Goal: Task Accomplishment & Management: Use online tool/utility

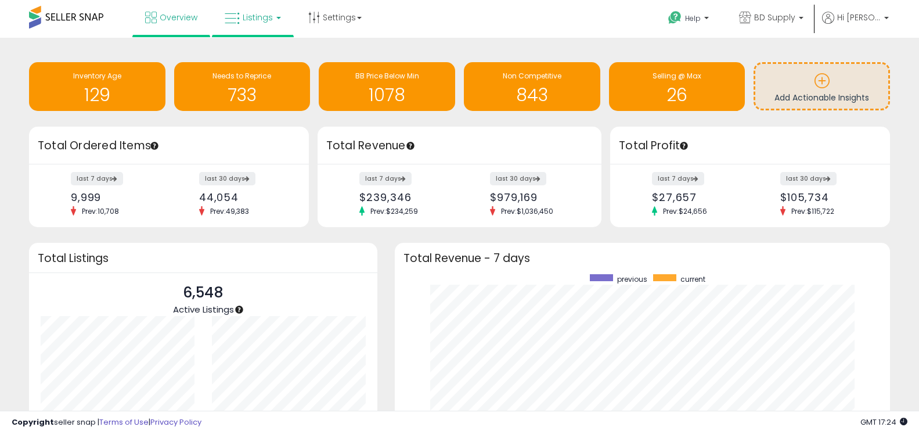
click at [266, 21] on span "Listings" at bounding box center [258, 18] width 30 height 12
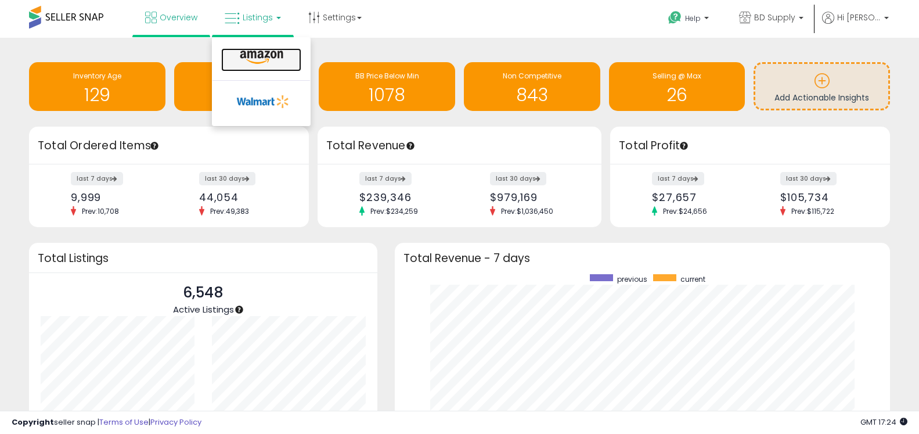
click at [253, 52] on icon at bounding box center [261, 57] width 50 height 15
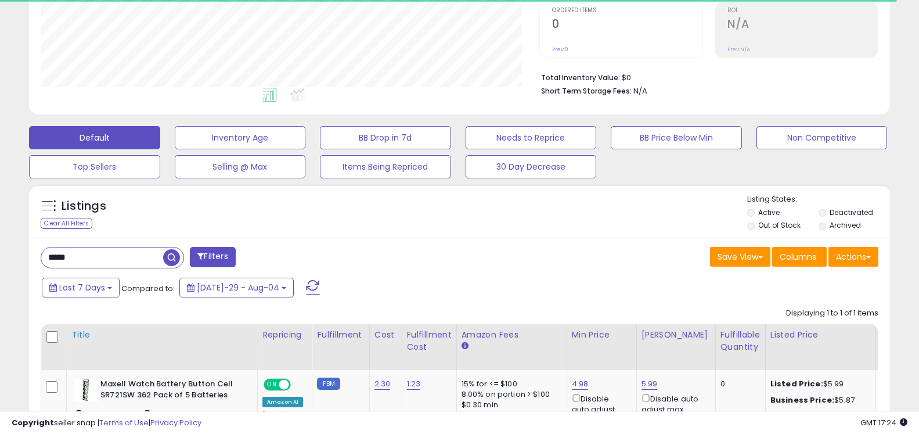
scroll to position [296, 0]
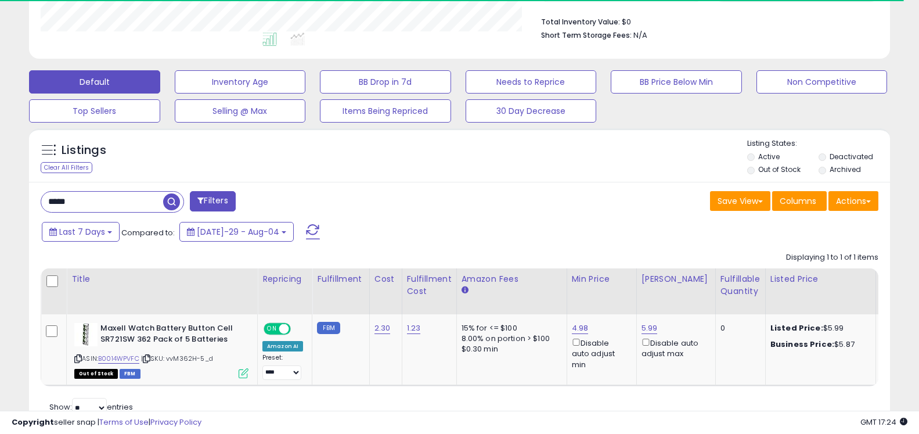
click at [93, 204] on input "*****" at bounding box center [102, 202] width 122 height 20
click at [93, 204] on input "*****" at bounding box center [143, 202] width 204 height 20
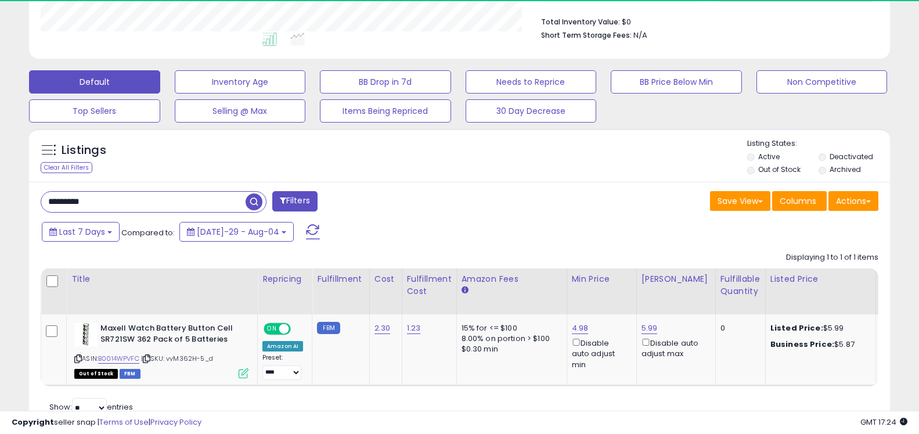
type input "*********"
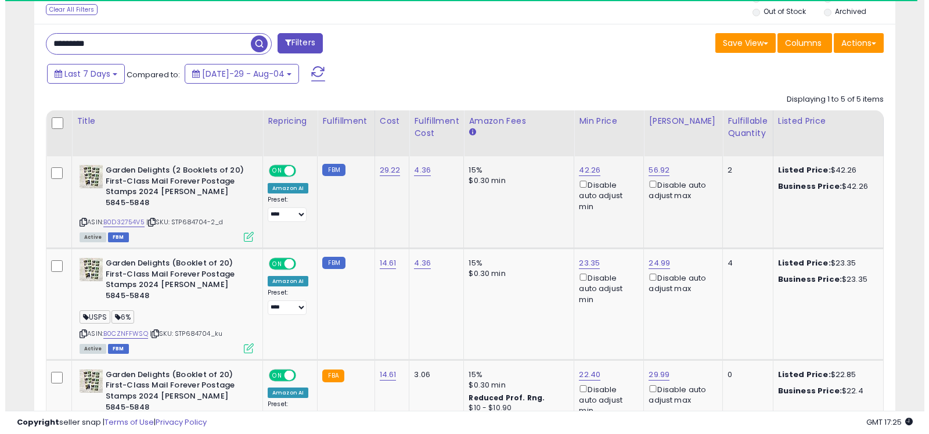
scroll to position [238, 499]
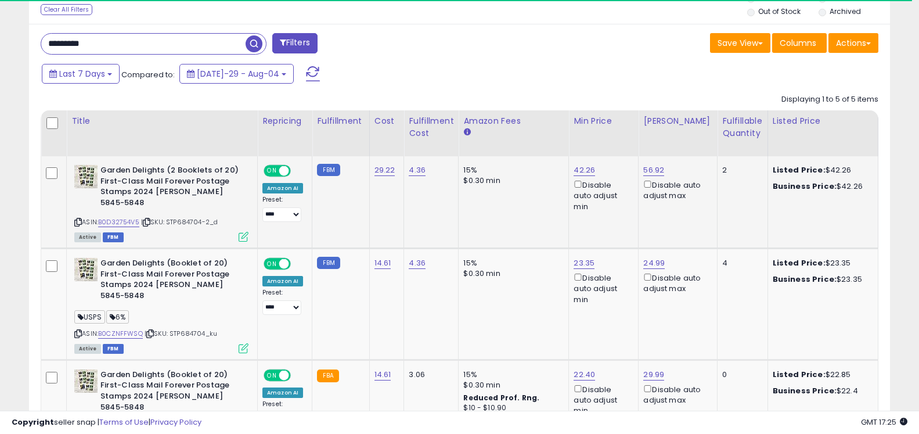
click at [242, 232] on icon at bounding box center [244, 237] width 10 height 10
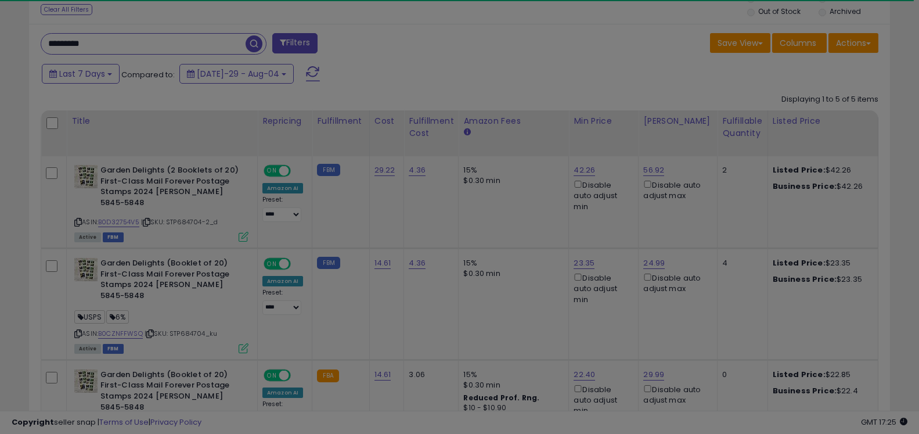
scroll to position [238, 504]
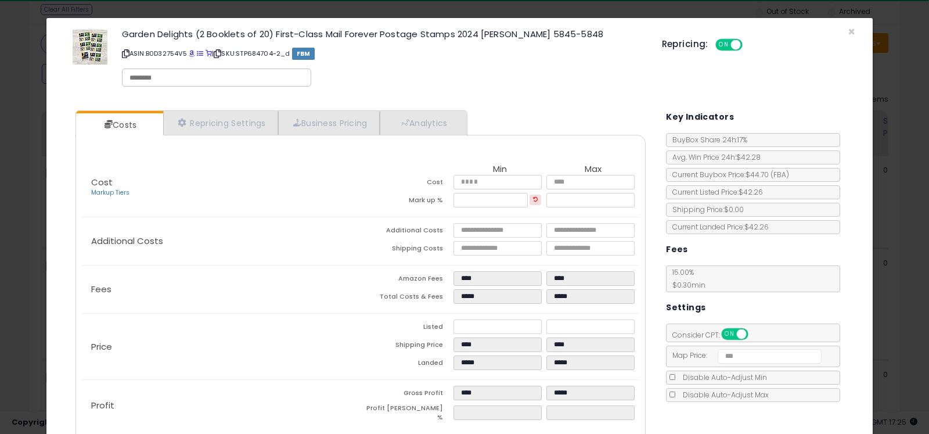
click at [836, 29] on div "Garden Delights (2 Booklets of 20) First-Class Mail Forever Postage Stamps 2024…" at bounding box center [459, 60] width 809 height 66
click at [837, 29] on div "Garden Delights (2 Booklets of 20) First-Class Mail Forever Postage Stamps 2024…" at bounding box center [459, 60] width 809 height 66
click at [847, 31] on span "×" at bounding box center [851, 31] width 8 height 17
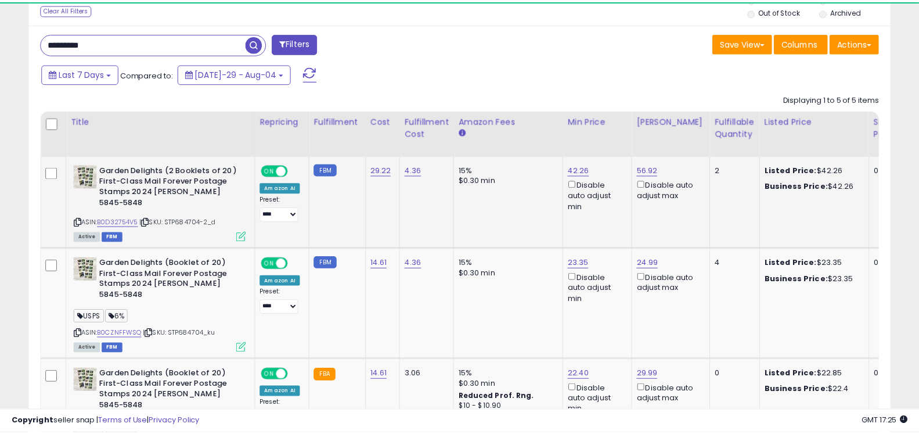
scroll to position [580211, 579951]
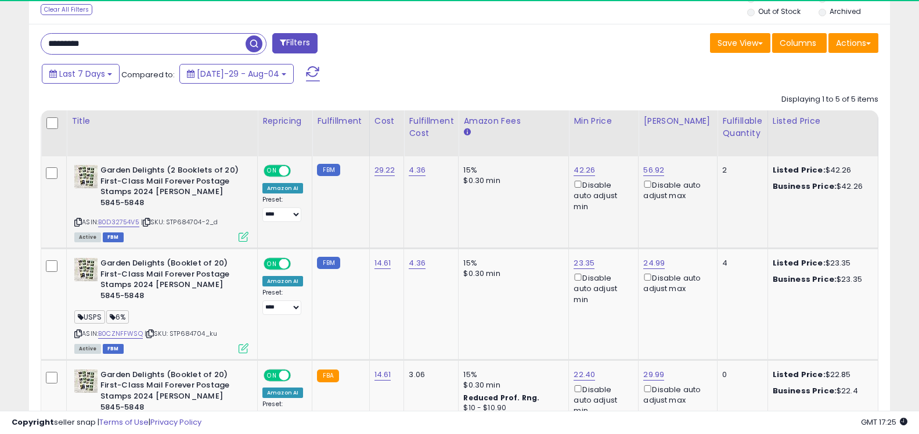
click at [154, 183] on b "Garden Delights (2 Booklets of 20) First-Class Mail Forever Postage Stamps 2024…" at bounding box center [170, 188] width 141 height 46
click at [112, 217] on link "B0D32754V5" at bounding box center [118, 222] width 41 height 10
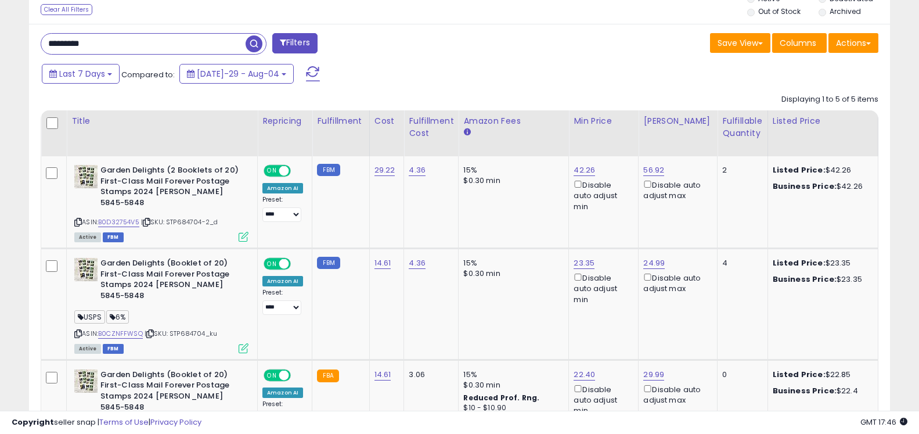
click at [485, 50] on div "Save View Save As New View Update Current View Columns Actions Import Import Wa…" at bounding box center [674, 44] width 428 height 23
